Goal: Complete application form

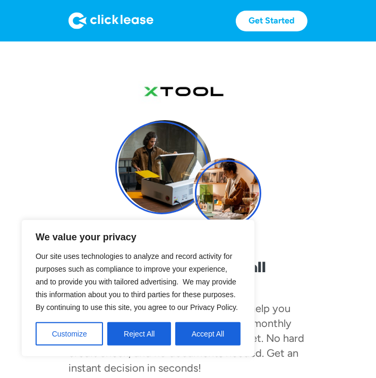
click at [215, 331] on button "Accept All" at bounding box center [207, 333] width 65 height 23
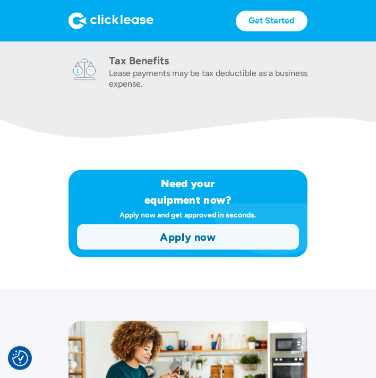
scroll to position [723, 0]
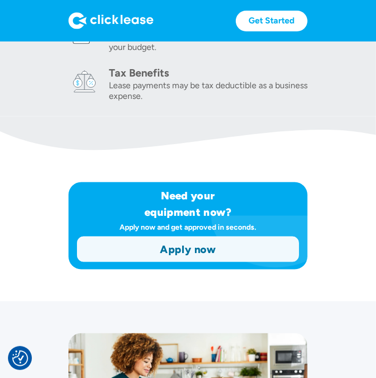
click at [247, 246] on link "Apply now" at bounding box center [188, 249] width 221 height 24
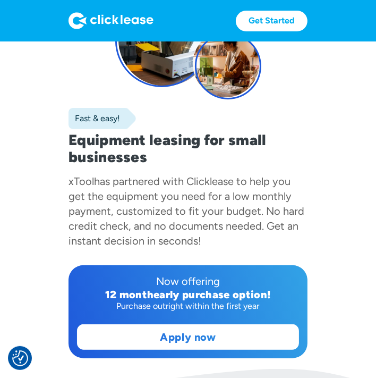
scroll to position [127, 0]
